Goal: Transaction & Acquisition: Book appointment/travel/reservation

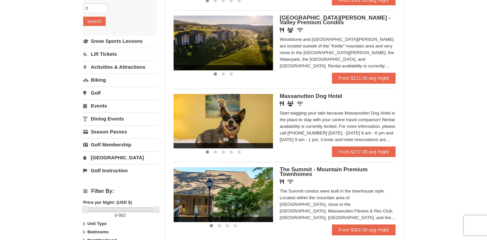
scroll to position [166, 0]
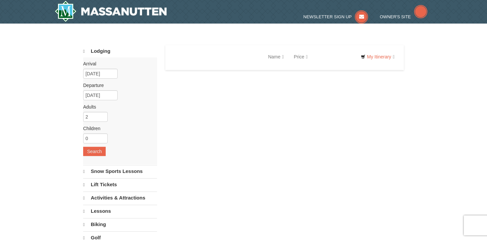
select select "10"
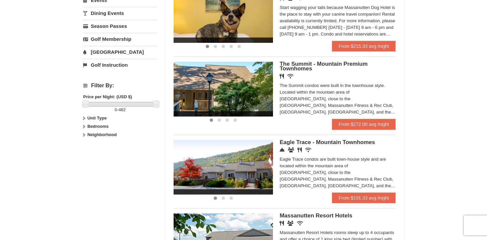
scroll to position [235, 0]
click at [224, 199] on span at bounding box center [223, 197] width 3 height 3
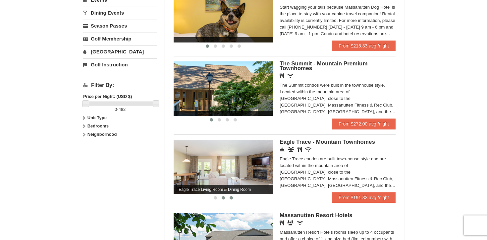
click at [231, 199] on span at bounding box center [231, 197] width 3 height 3
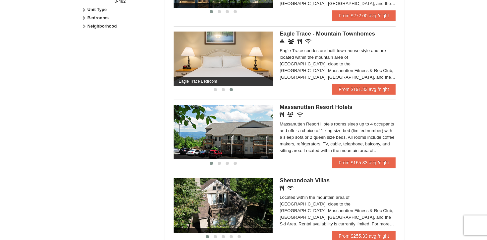
scroll to position [343, 0]
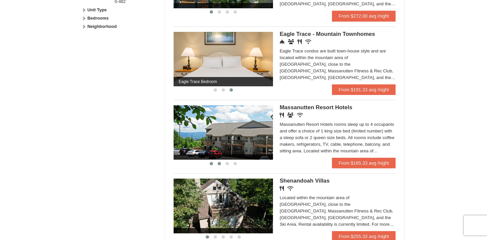
click at [220, 165] on span at bounding box center [219, 163] width 3 height 3
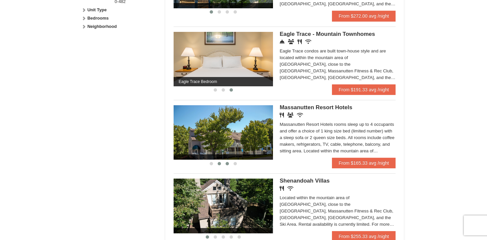
click at [228, 165] on span at bounding box center [227, 163] width 3 height 3
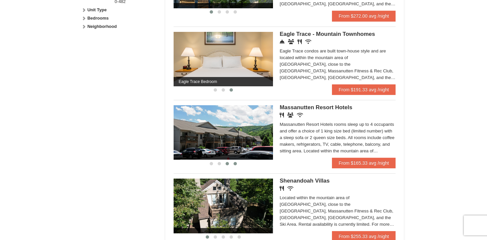
click at [234, 165] on span at bounding box center [235, 163] width 3 height 3
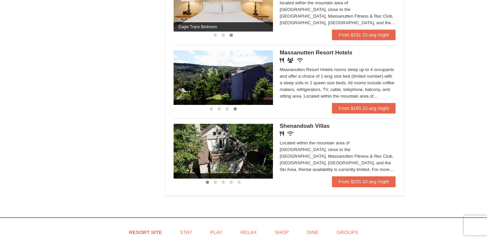
scroll to position [402, 0]
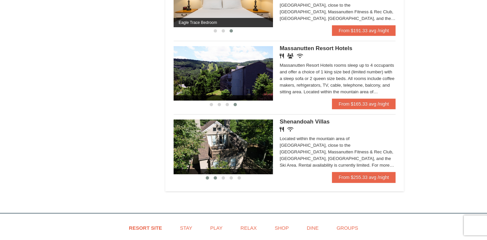
click at [215, 179] on span at bounding box center [215, 177] width 3 height 3
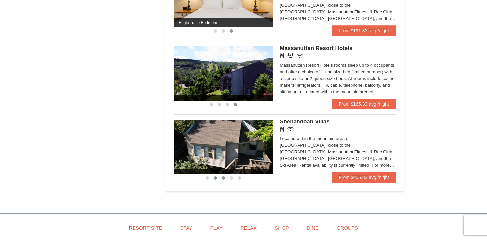
click at [223, 179] on span at bounding box center [223, 177] width 3 height 3
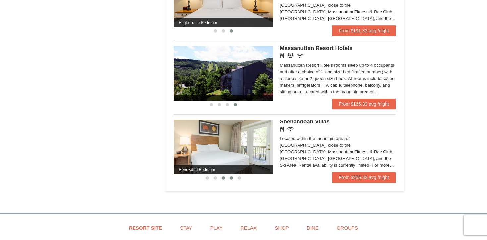
click at [231, 179] on span at bounding box center [231, 177] width 3 height 3
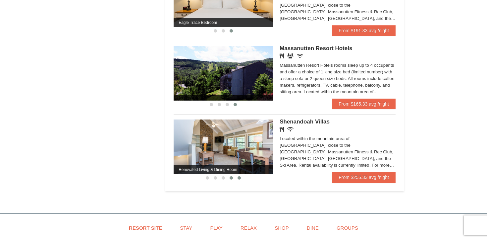
click at [238, 179] on span at bounding box center [239, 177] width 3 height 3
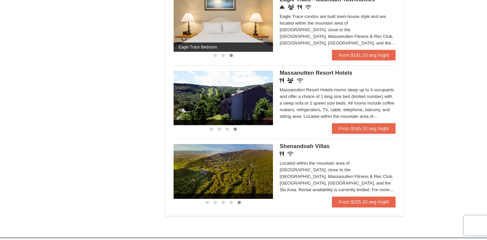
scroll to position [375, 0]
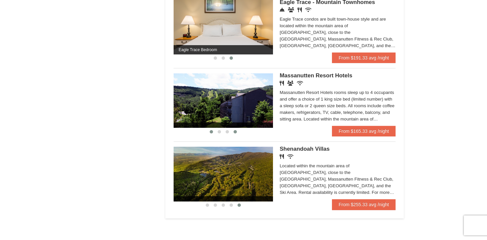
click at [213, 135] on button at bounding box center [212, 131] width 8 height 7
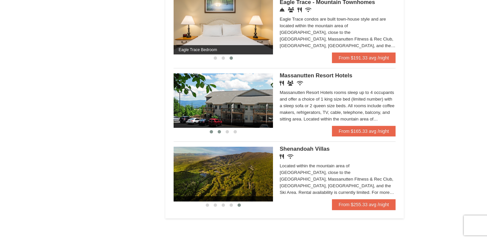
click at [220, 133] on span at bounding box center [219, 131] width 3 height 3
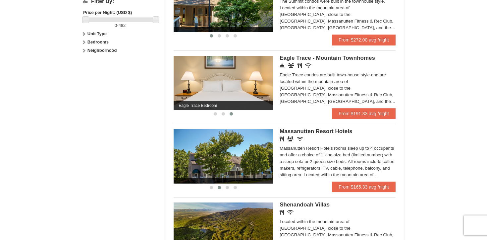
scroll to position [318, 0]
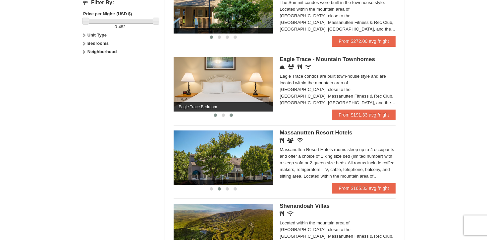
click at [217, 118] on button at bounding box center [216, 115] width 8 height 7
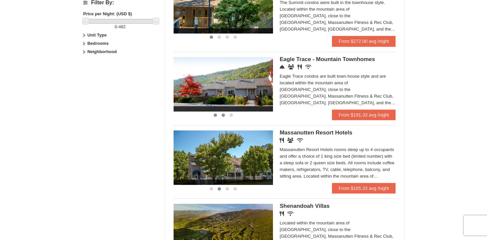
click at [225, 118] on button at bounding box center [223, 115] width 8 height 7
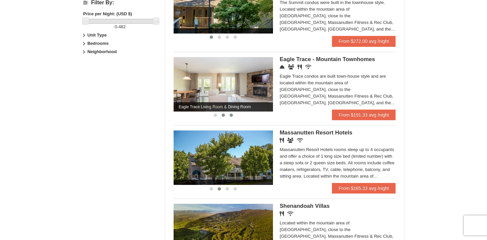
click at [231, 117] on span at bounding box center [231, 114] width 3 height 3
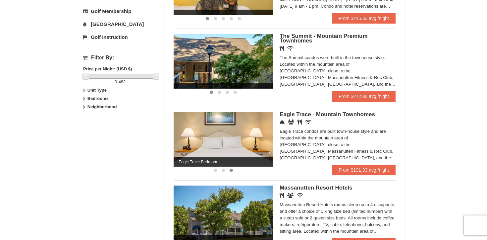
scroll to position [260, 0]
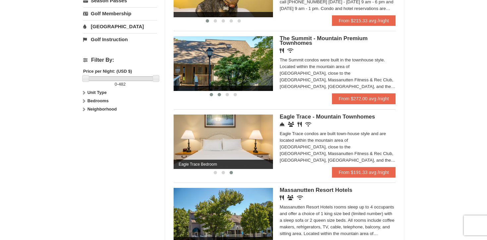
click at [218, 96] on span at bounding box center [219, 94] width 3 height 3
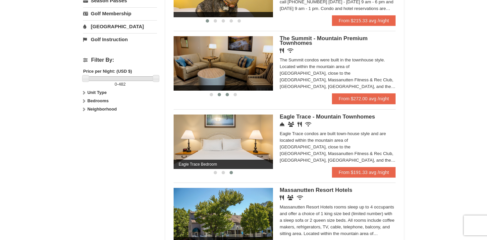
click at [226, 96] on span at bounding box center [227, 94] width 3 height 3
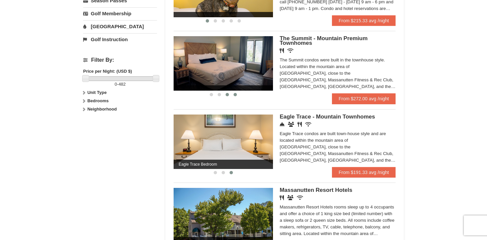
click at [234, 96] on span at bounding box center [235, 94] width 3 height 3
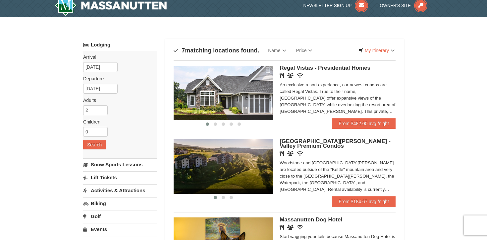
scroll to position [0, 0]
